Goal: Task Accomplishment & Management: Use online tool/utility

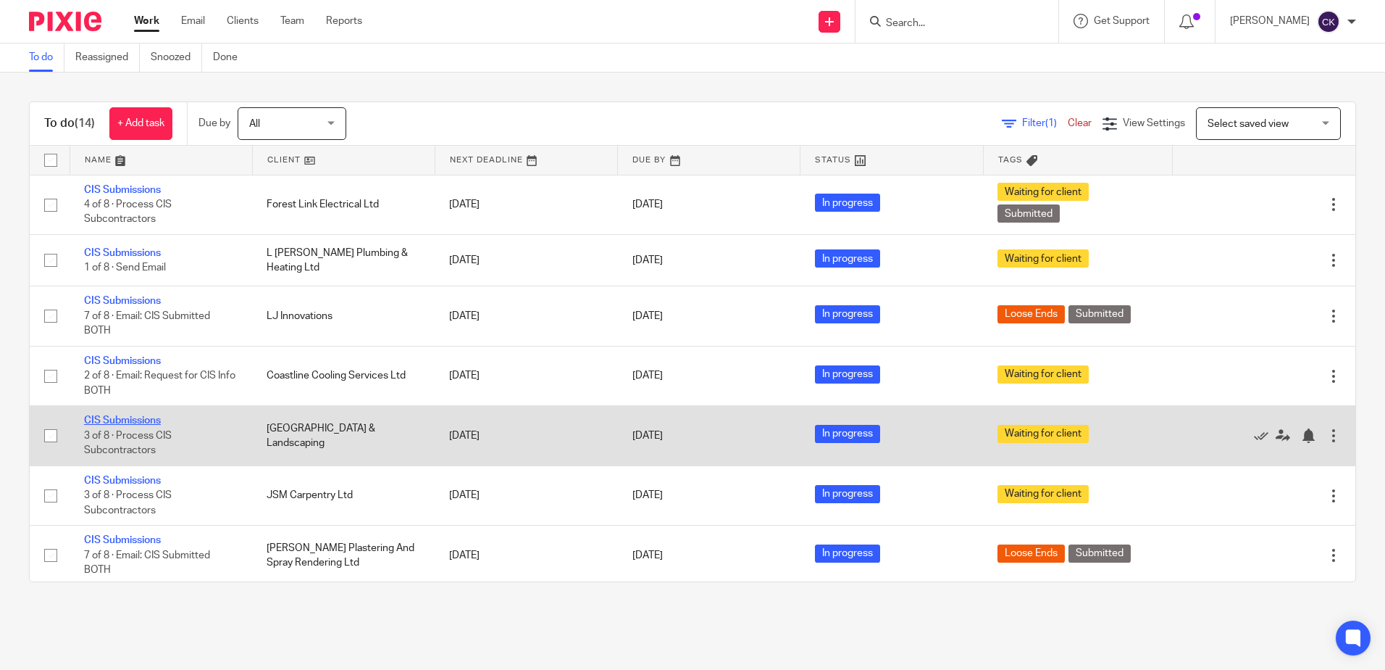
click at [127, 420] on link "CIS Submissions" at bounding box center [122, 420] width 77 height 10
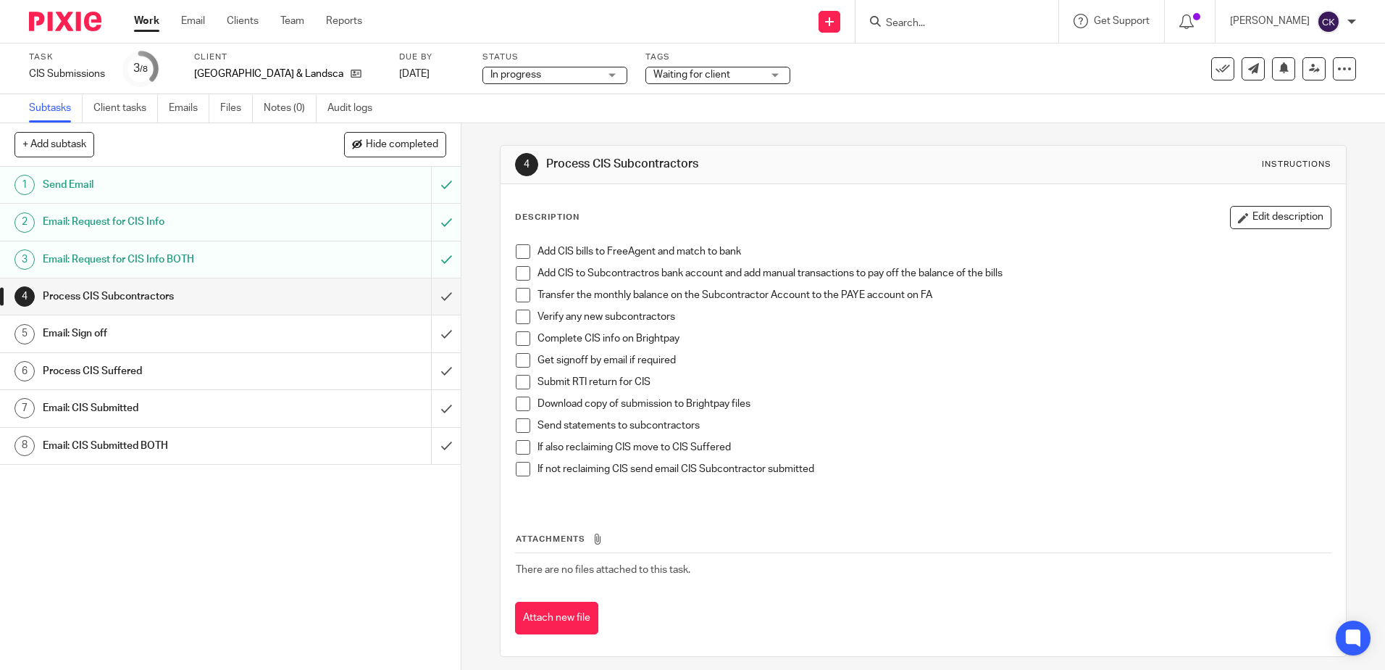
click at [516, 246] on span at bounding box center [523, 251] width 14 height 14
click at [521, 275] on span at bounding box center [523, 273] width 14 height 14
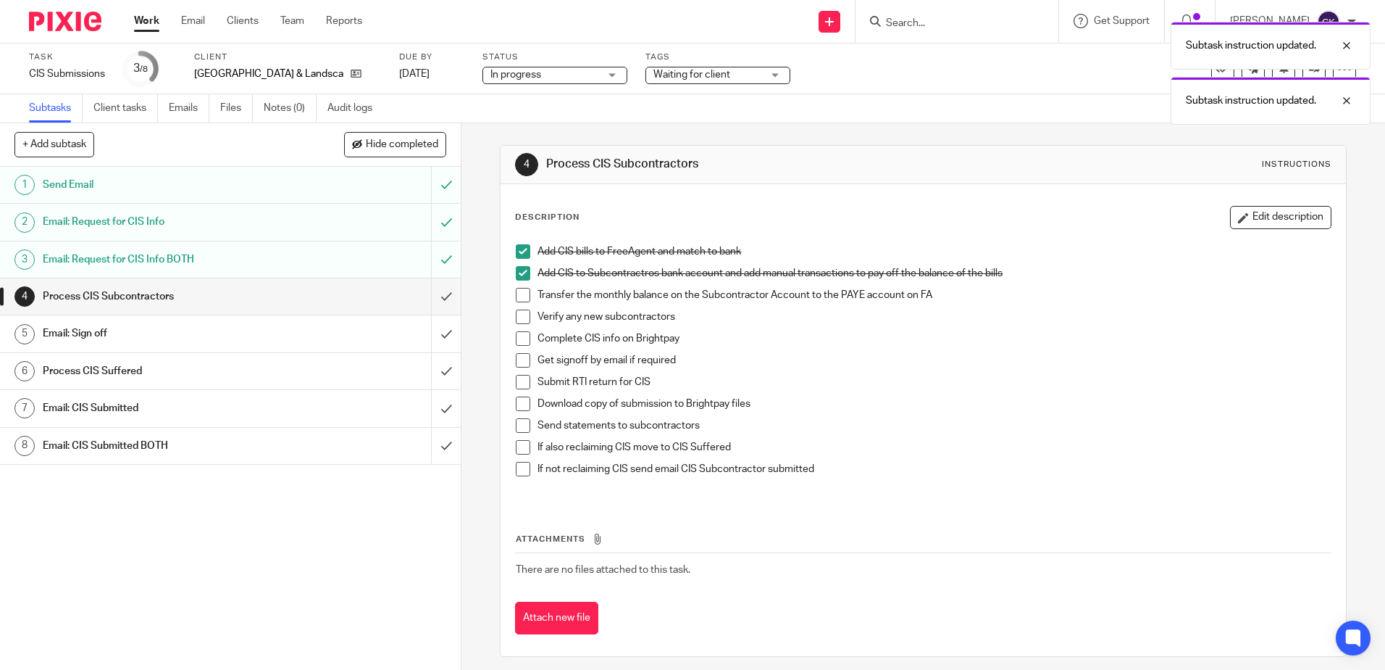
click at [516, 292] on span at bounding box center [523, 295] width 14 height 14
click at [516, 314] on span at bounding box center [523, 316] width 14 height 14
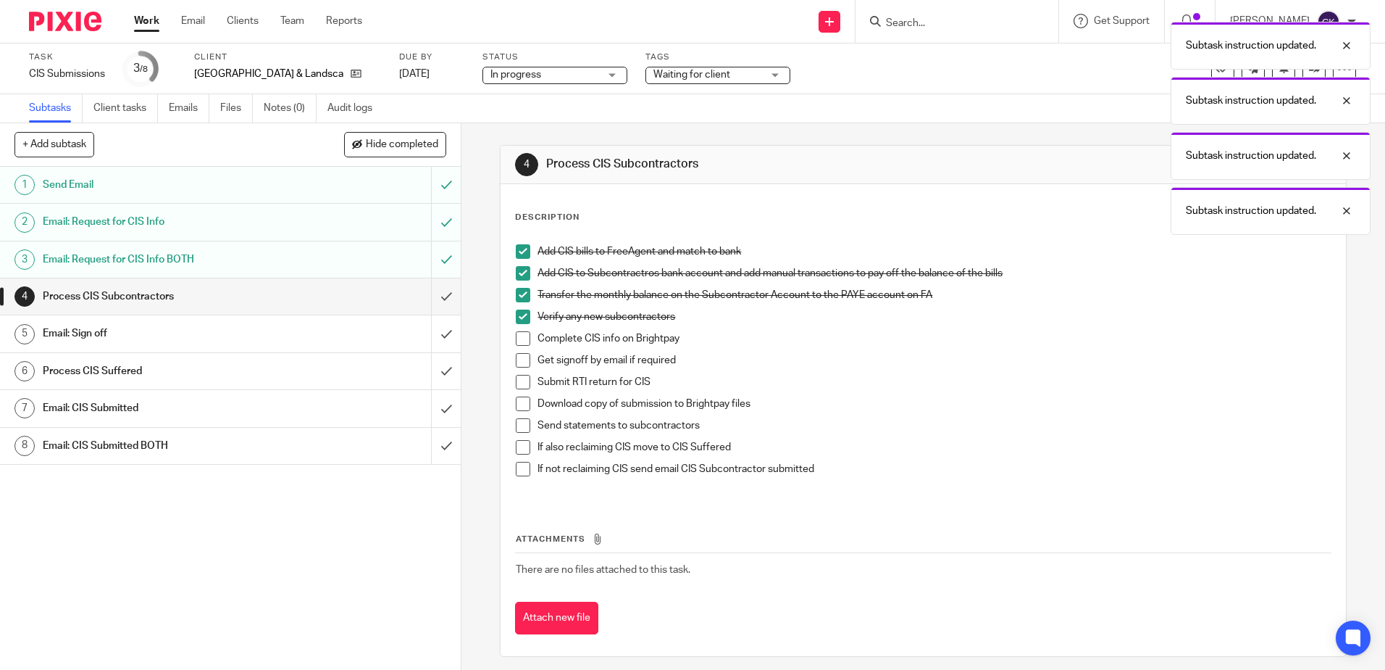
click at [516, 338] on span at bounding box center [523, 338] width 14 height 14
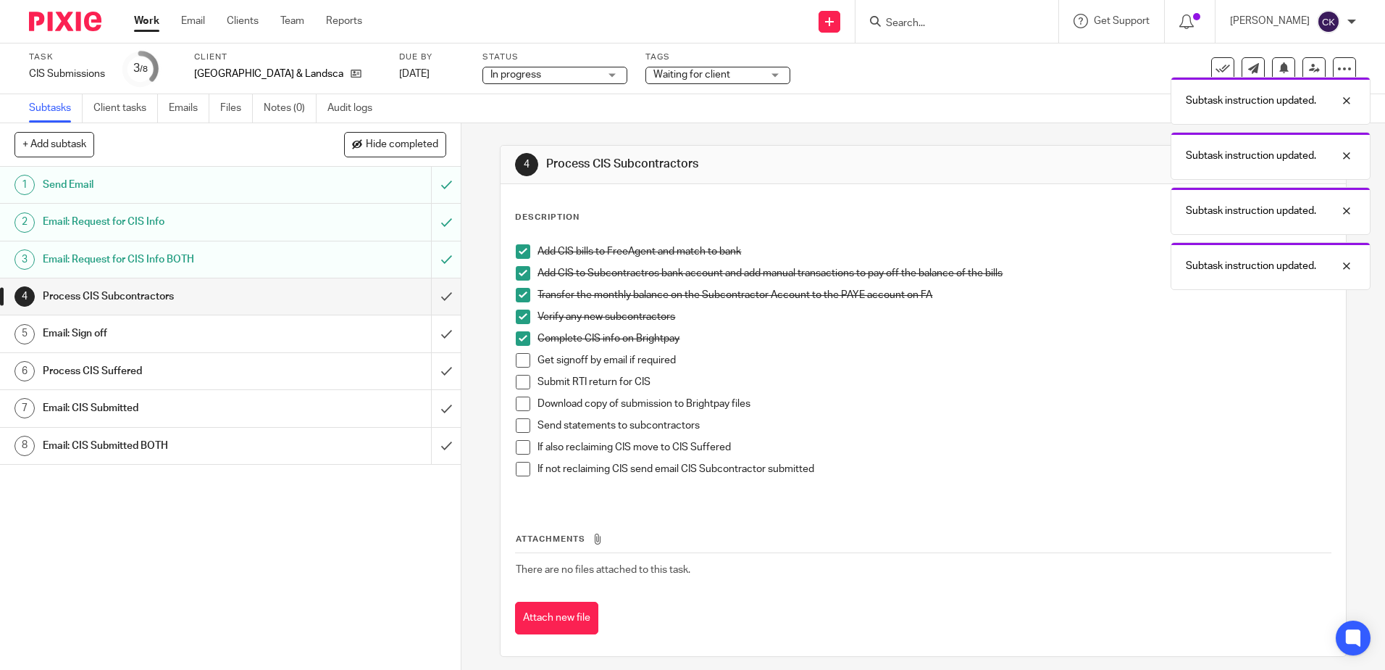
click at [521, 356] on span at bounding box center [523, 360] width 14 height 14
click at [320, 335] on div "Email: Sign off" at bounding box center [230, 333] width 375 height 22
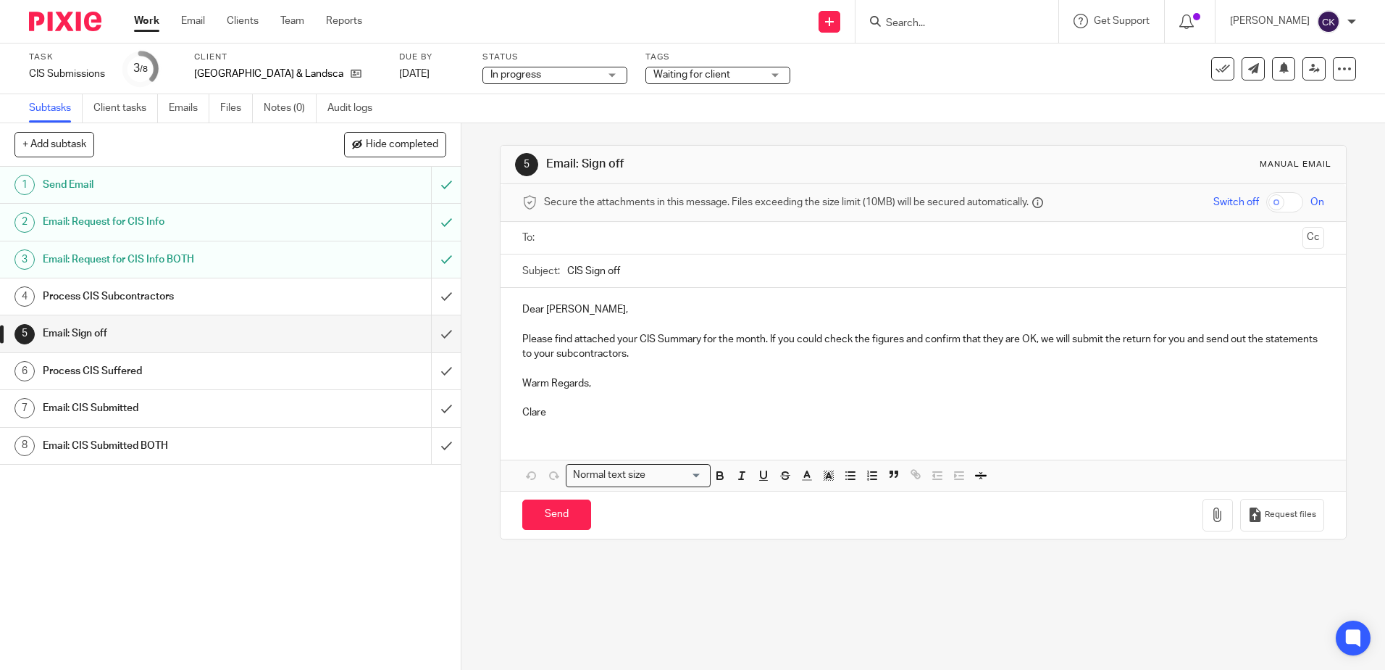
click at [578, 241] on input "text" at bounding box center [922, 238] width 747 height 17
click at [851, 344] on p "Please find attached your CIS Summary for the month. If you could check the fig…" at bounding box center [922, 350] width 801 height 30
drag, startPoint x: 849, startPoint y: 343, endPoint x: 820, endPoint y: 344, distance: 29.0
click at [820, 344] on p "Please find attached your CIS Summary for the month. If you could check urgentl…" at bounding box center [922, 350] width 801 height 30
click at [859, 343] on p "Please find attached your CIS Summary for the month. If you could urgently the …" at bounding box center [922, 350] width 801 height 30
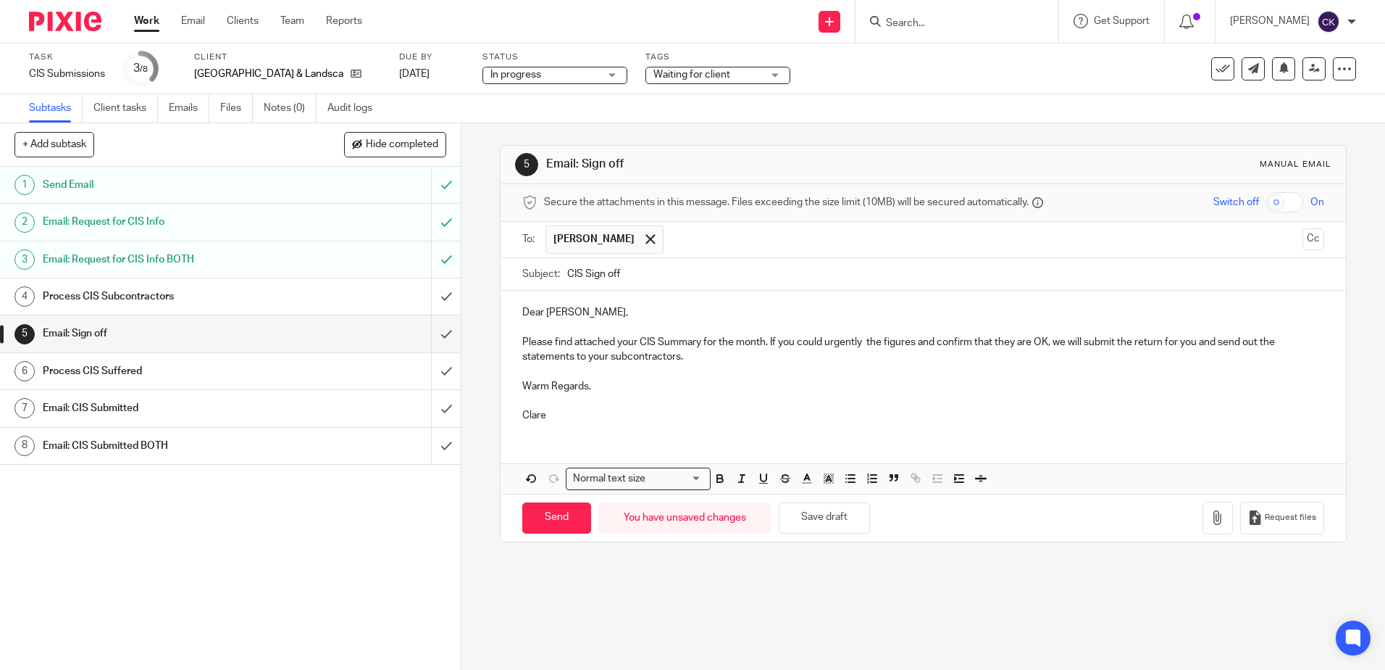
click at [859, 343] on p "Please find attached your CIS Summary for the month. If you could urgently the …" at bounding box center [922, 350] width 801 height 30
click at [1071, 343] on p "Please find attached your CIS Summary for the month. If you could urgently chec…" at bounding box center [922, 350] width 801 height 30
click at [1211, 521] on icon "button" at bounding box center [1218, 517] width 14 height 14
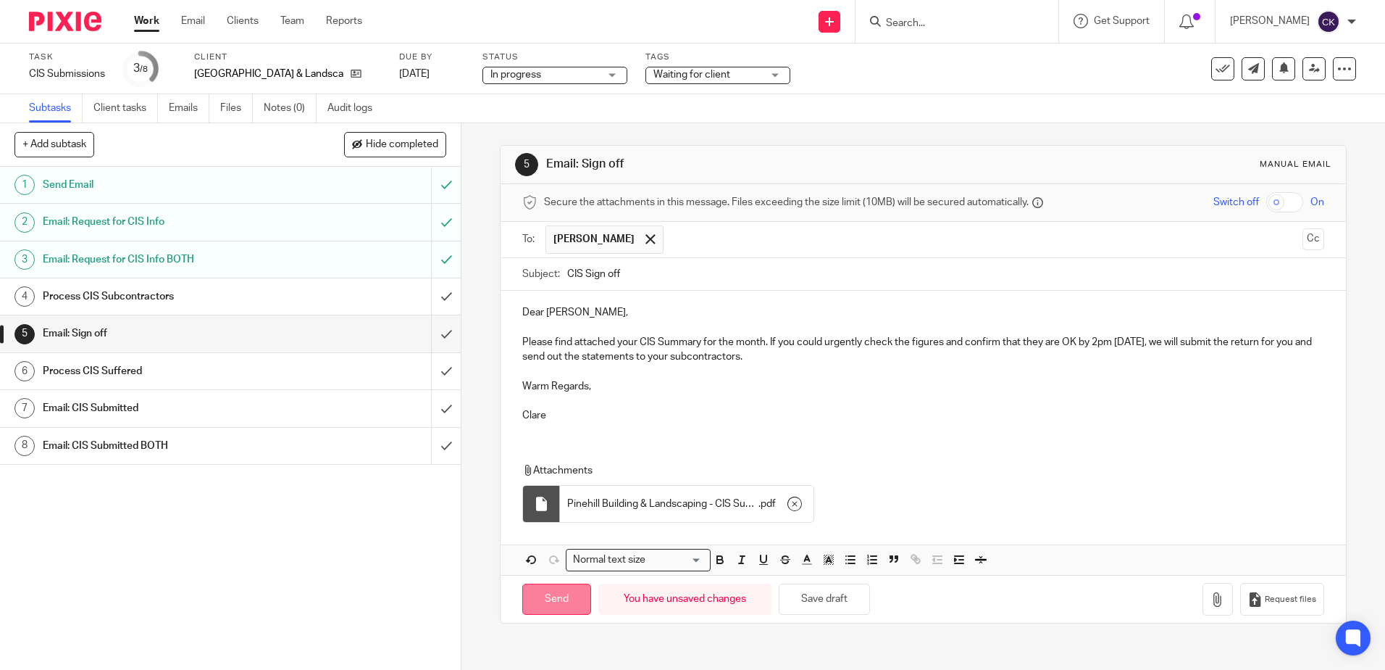
click at [547, 602] on input "Send" at bounding box center [556, 598] width 69 height 31
type input "Sent"
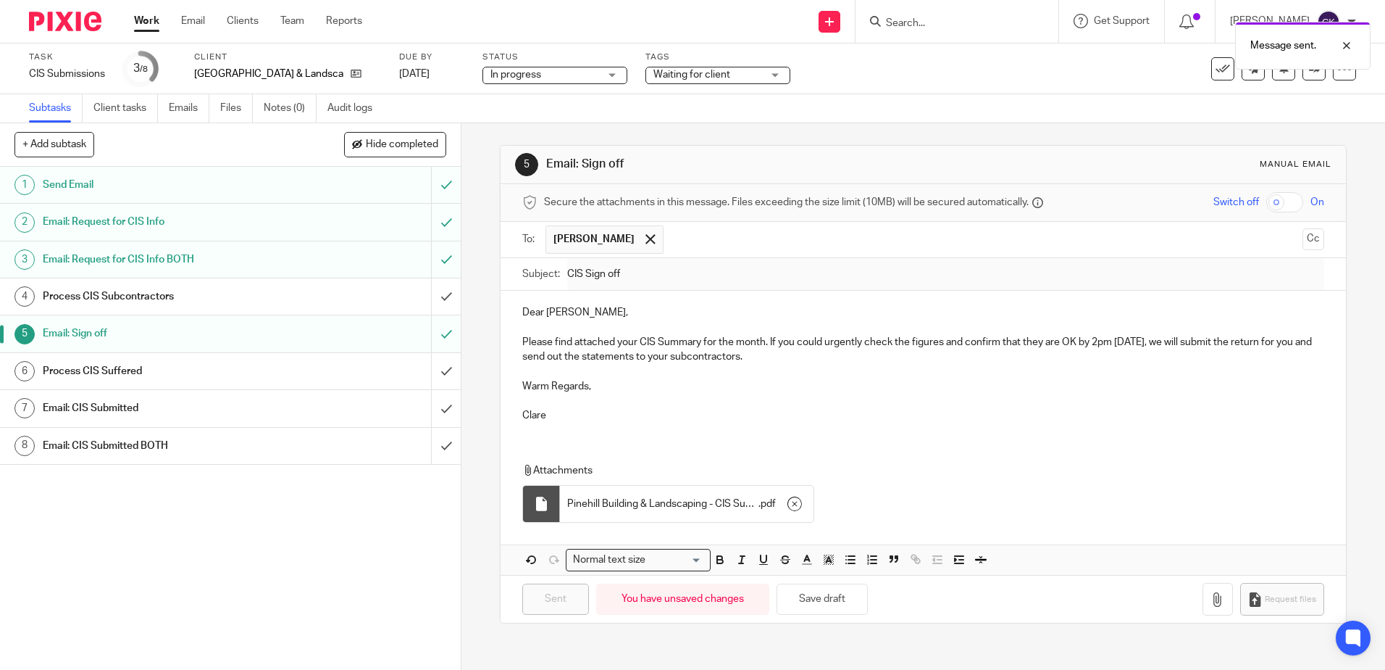
click at [748, 78] on div "Waiting for client" at bounding box center [718, 75] width 145 height 17
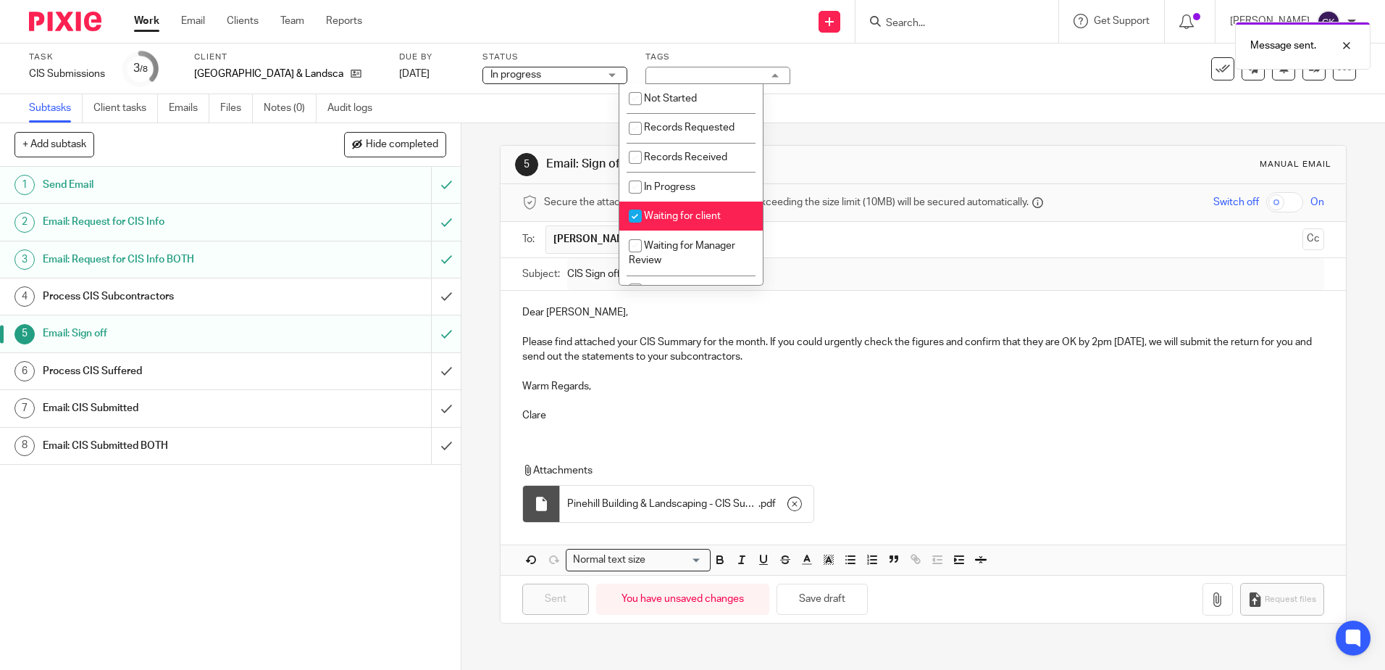
click at [633, 220] on input "checkbox" at bounding box center [636, 216] width 28 height 28
checkbox input "false"
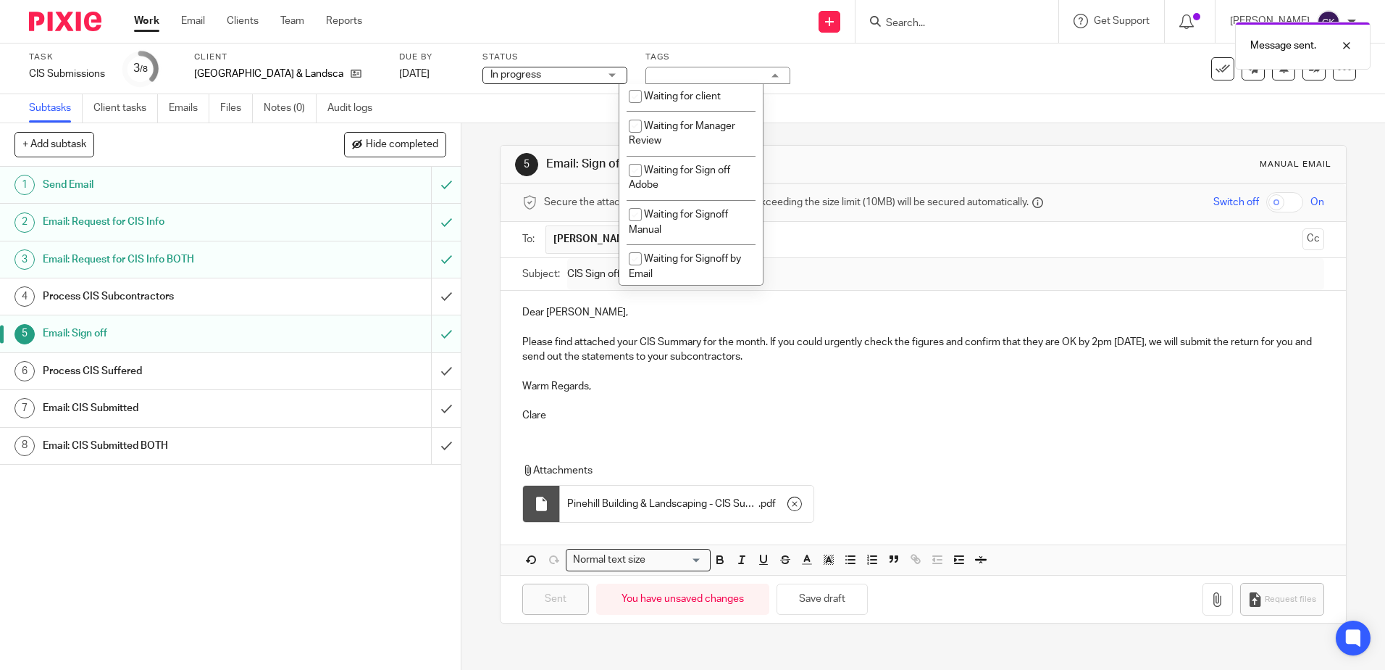
scroll to position [145, 0]
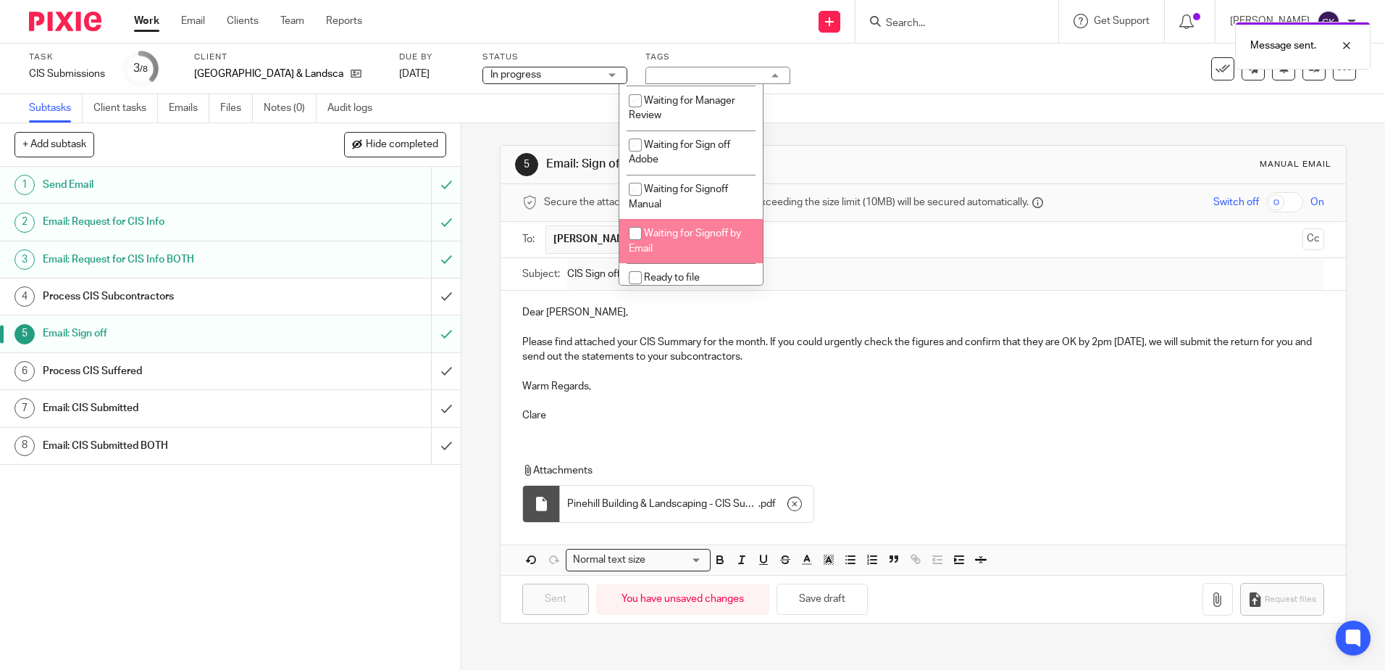
click at [633, 229] on input "checkbox" at bounding box center [636, 234] width 28 height 28
checkbox input "true"
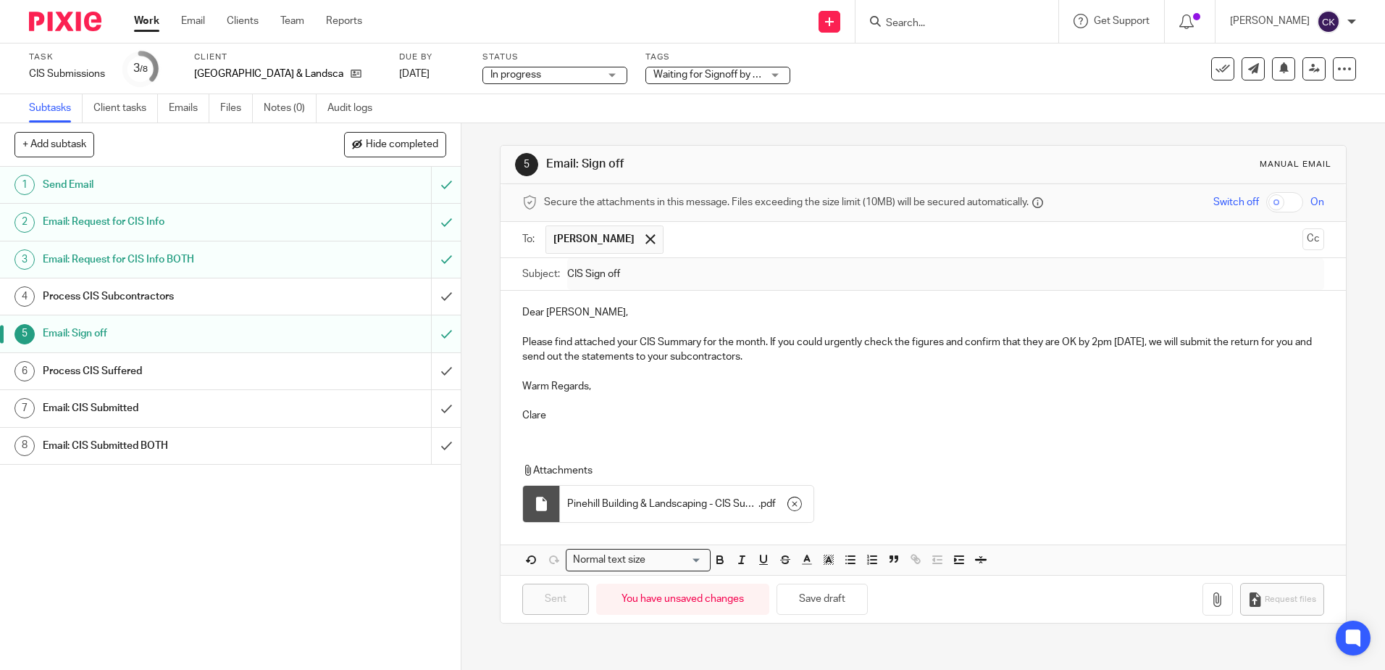
click at [149, 19] on link "Work" at bounding box center [146, 21] width 25 height 14
